Goal: Book appointment/travel/reservation

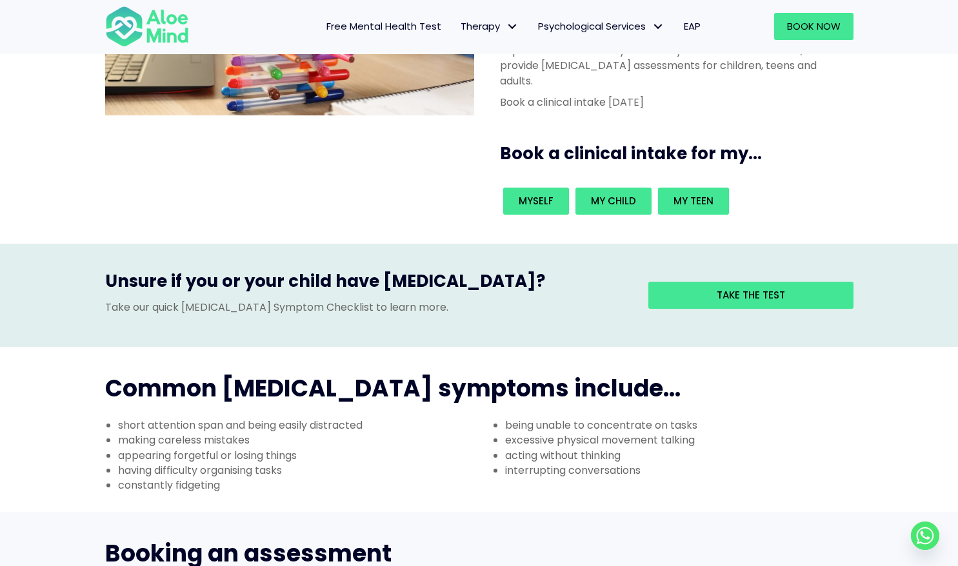
scroll to position [205, 0]
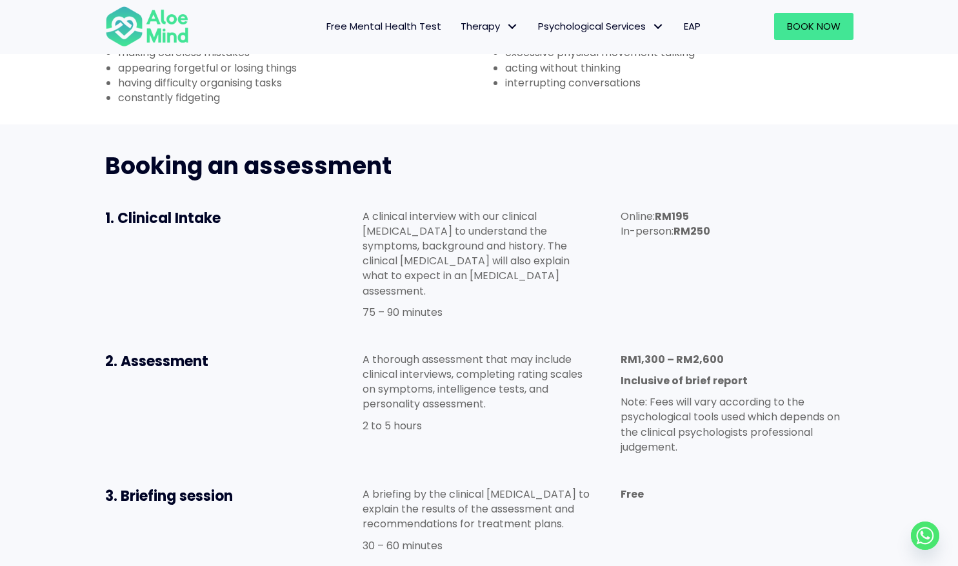
scroll to position [592, 0]
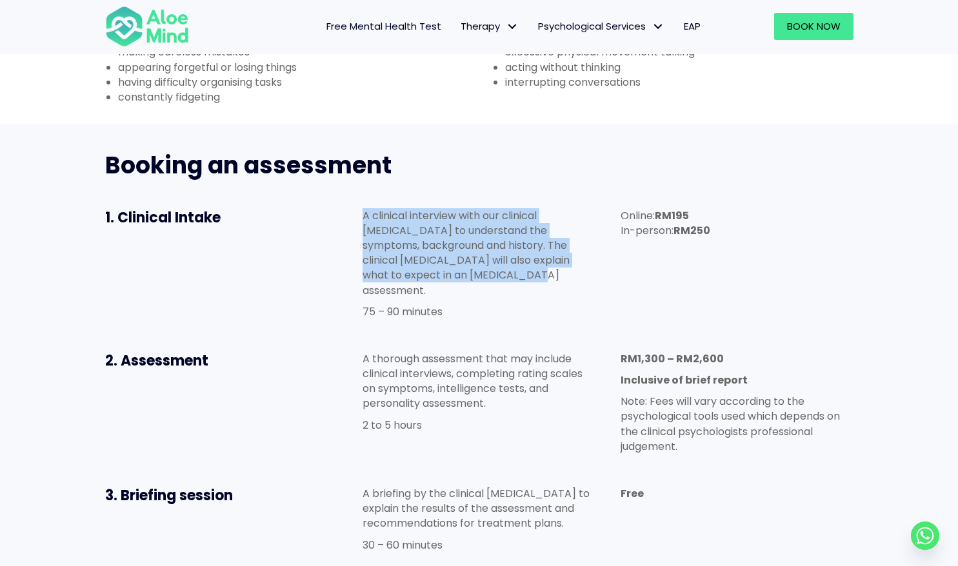
drag, startPoint x: 364, startPoint y: 152, endPoint x: 603, endPoint y: 214, distance: 246.8
click at [603, 214] on div "A clinical interview with our clinical psychologist to understand the symptoms,…" at bounding box center [479, 266] width 258 height 143
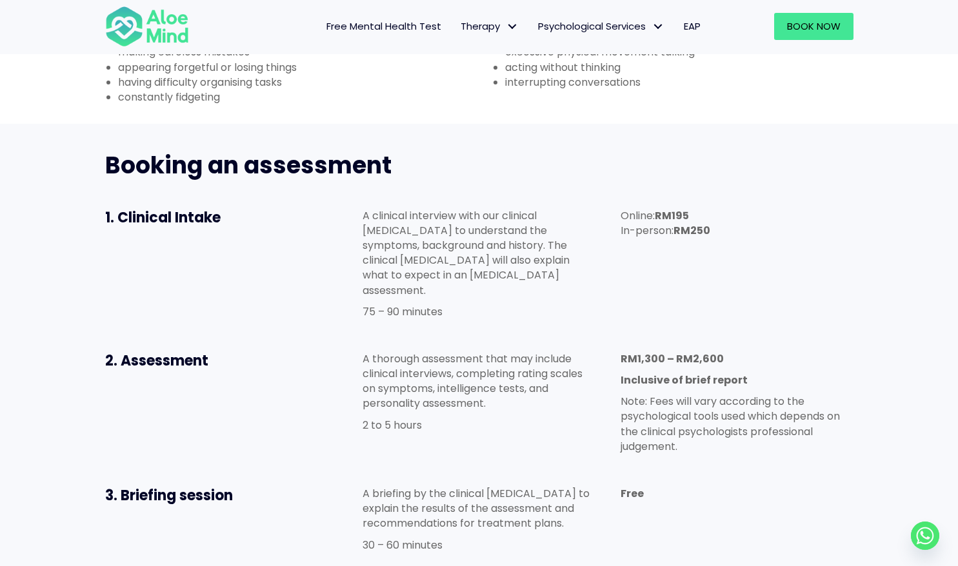
click at [576, 304] on p "75 – 90 minutes" at bounding box center [479, 311] width 232 height 15
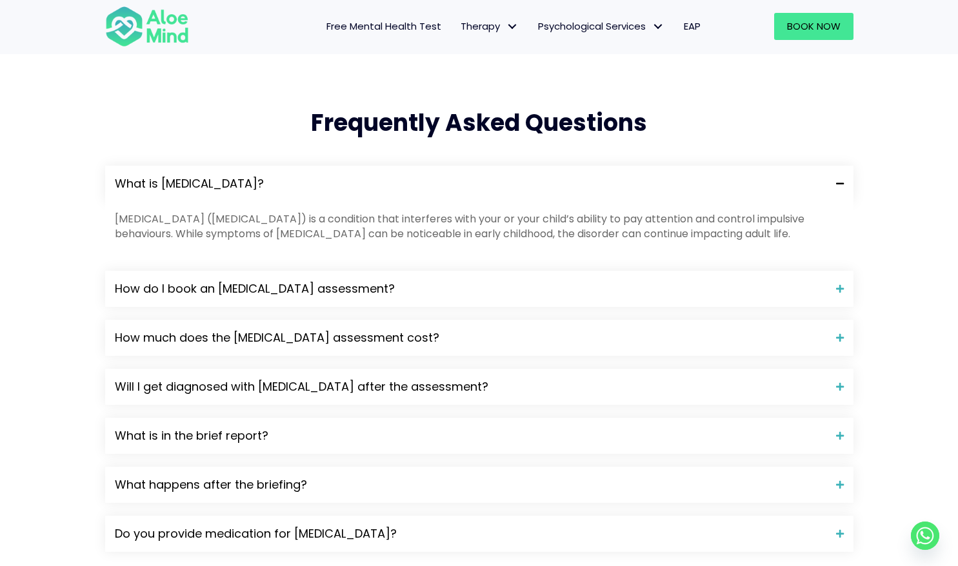
scroll to position [1266, 0]
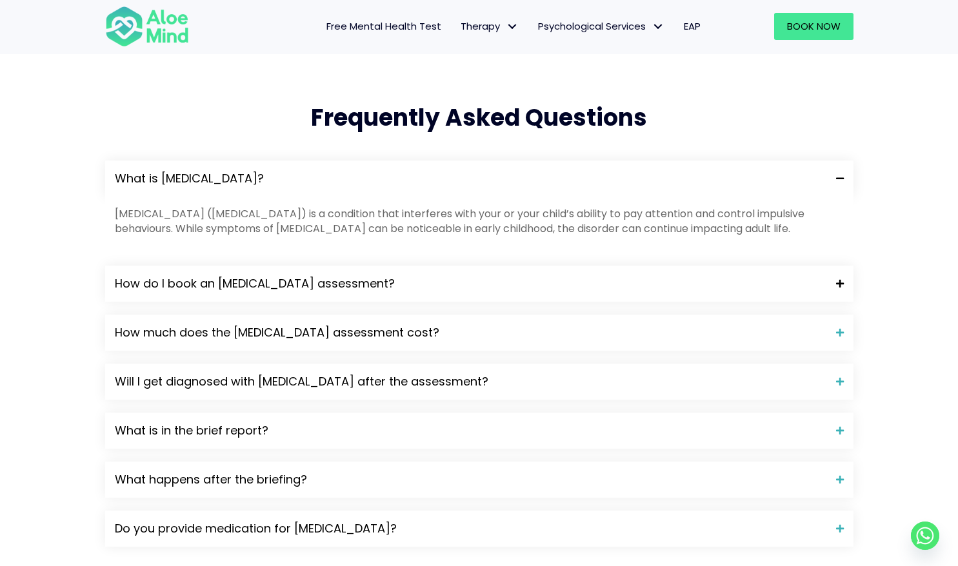
click at [318, 275] on span "How do I book an ADHD assessment?" at bounding box center [471, 283] width 712 height 17
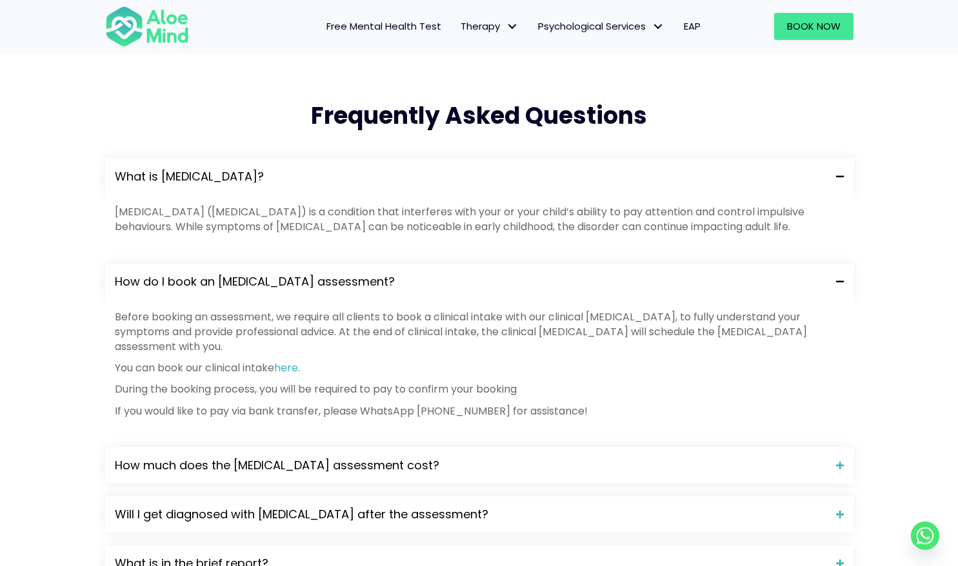
scroll to position [1269, 0]
click at [289, 447] on div "How much does the ADHD assessment cost?" at bounding box center [479, 465] width 748 height 36
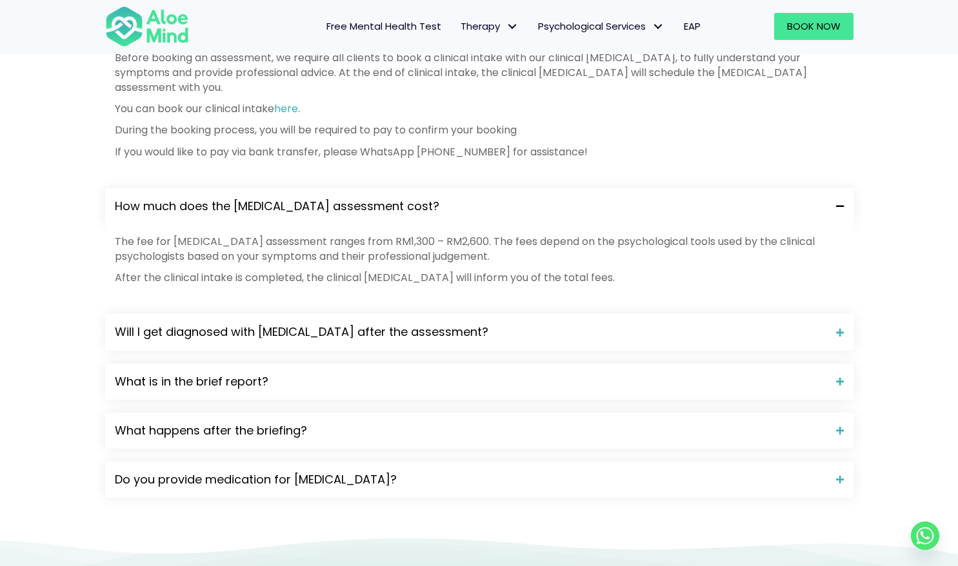
scroll to position [1530, 0]
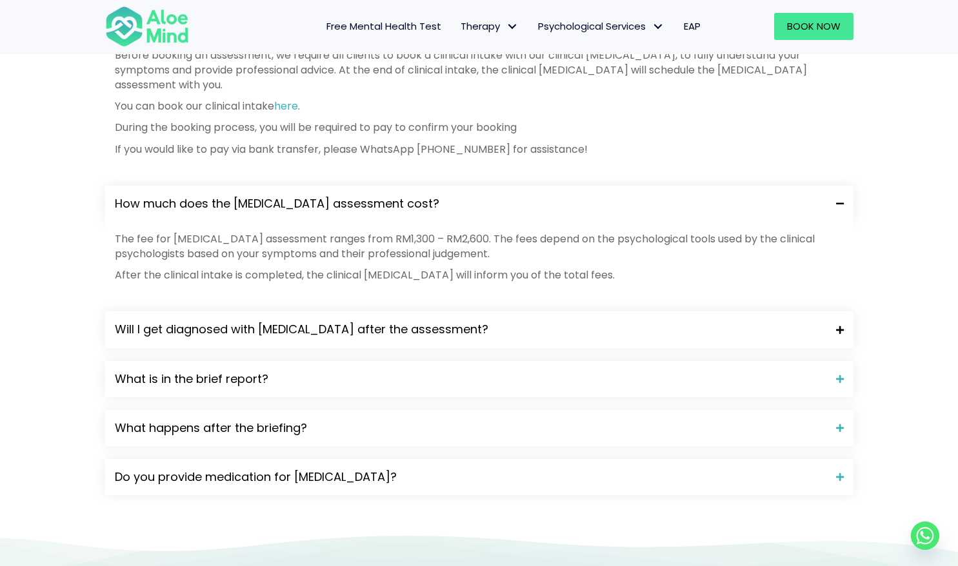
click at [357, 321] on span "Will I get diagnosed with ADHD after the assessment?" at bounding box center [471, 329] width 712 height 17
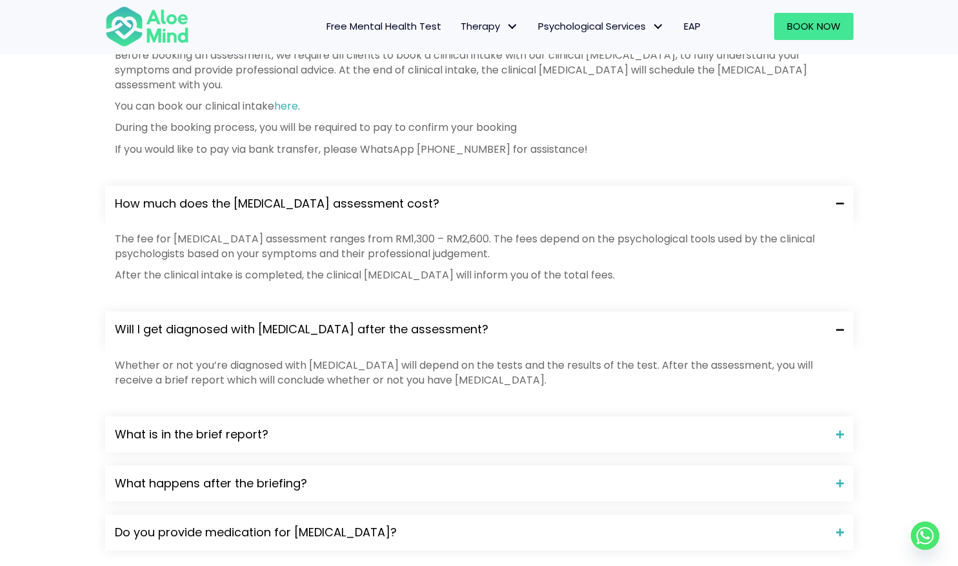
click at [357, 321] on span "Will I get diagnosed with ADHD after the assessment?" at bounding box center [471, 329] width 712 height 17
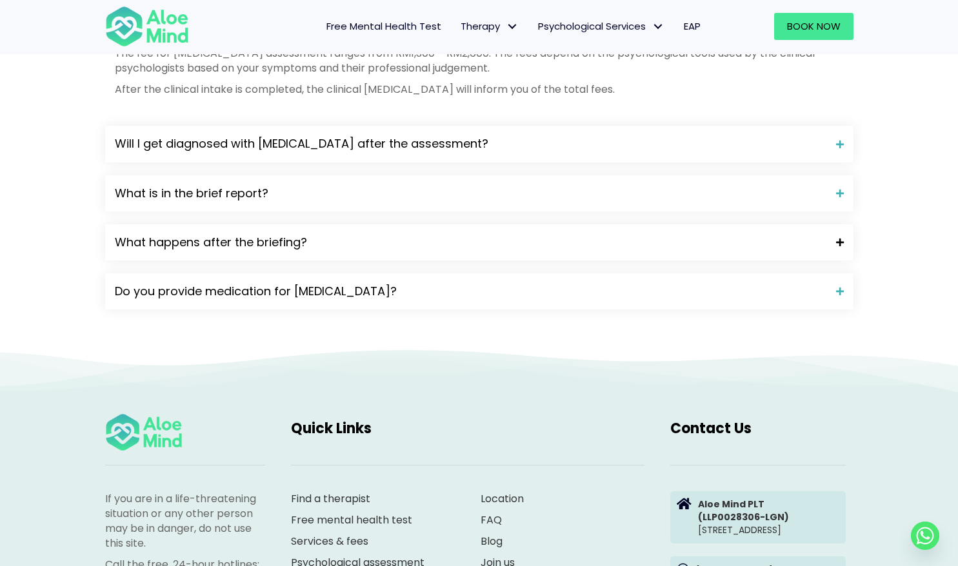
scroll to position [1675, 0]
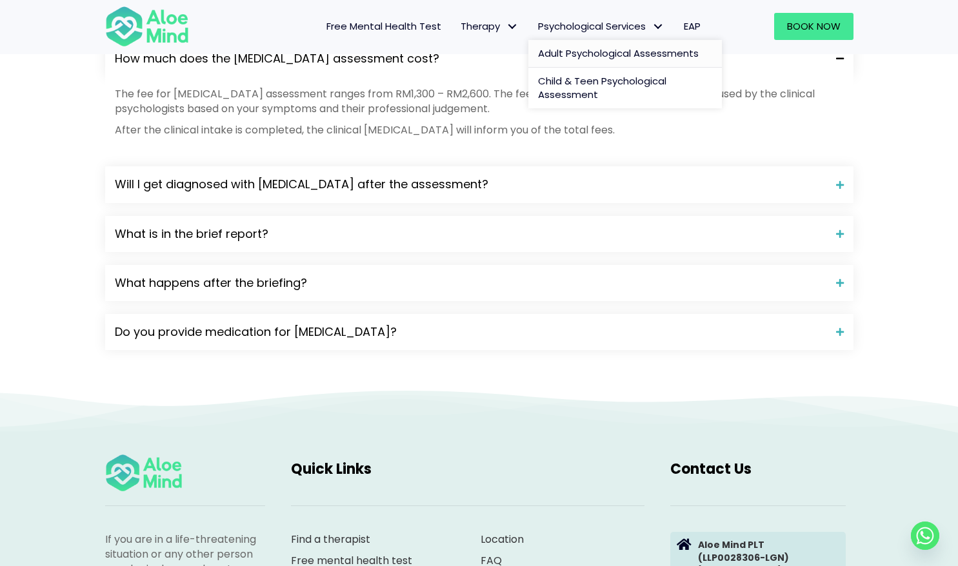
click at [620, 50] on span "Adult Psychological Assessments" at bounding box center [618, 53] width 161 height 14
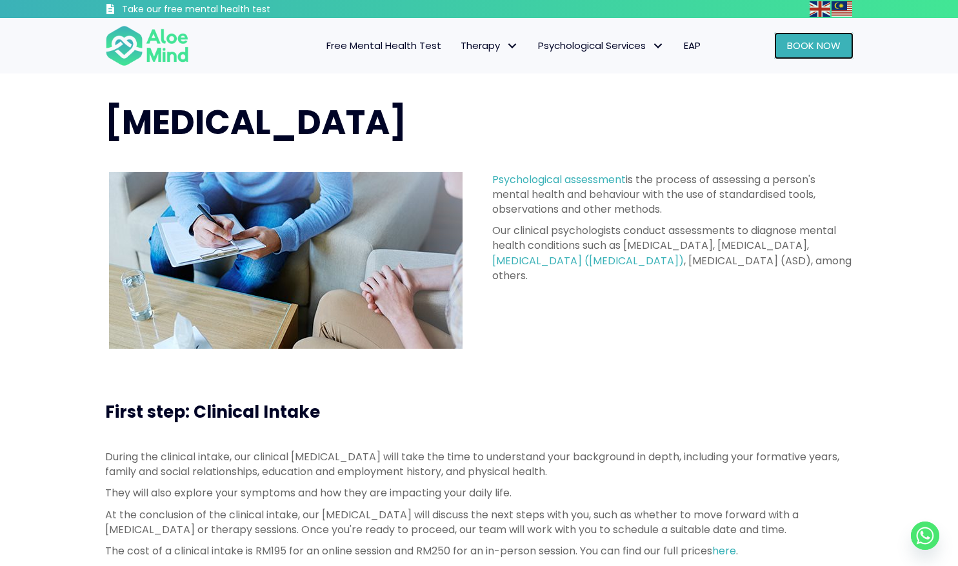
click at [836, 43] on span "Book Now" at bounding box center [814, 46] width 54 height 14
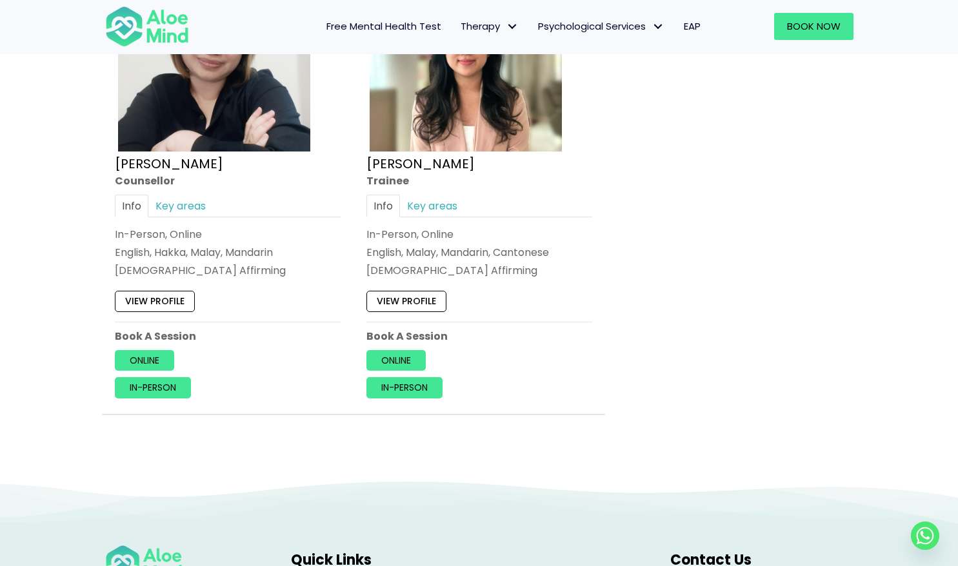
scroll to position [6082, 0]
